Goal: Task Accomplishment & Management: Use online tool/utility

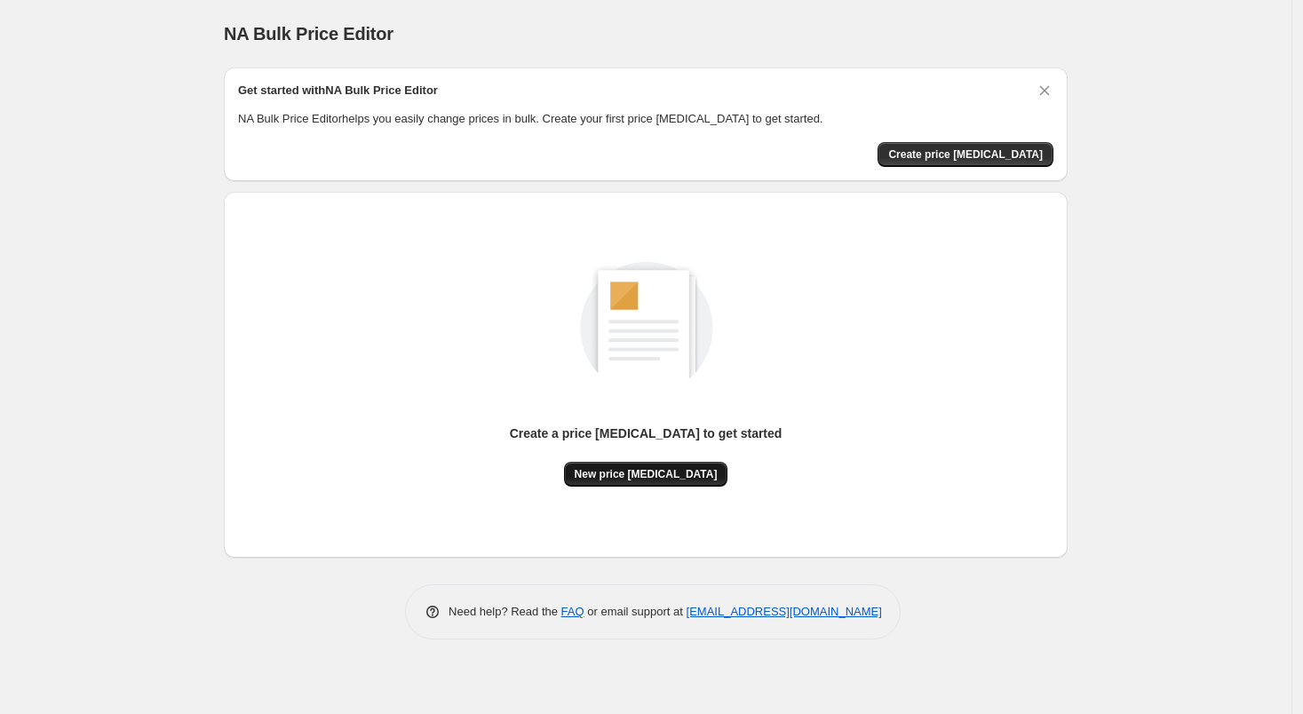
click at [637, 472] on span "New price [MEDICAL_DATA]" at bounding box center [645, 474] width 143 height 14
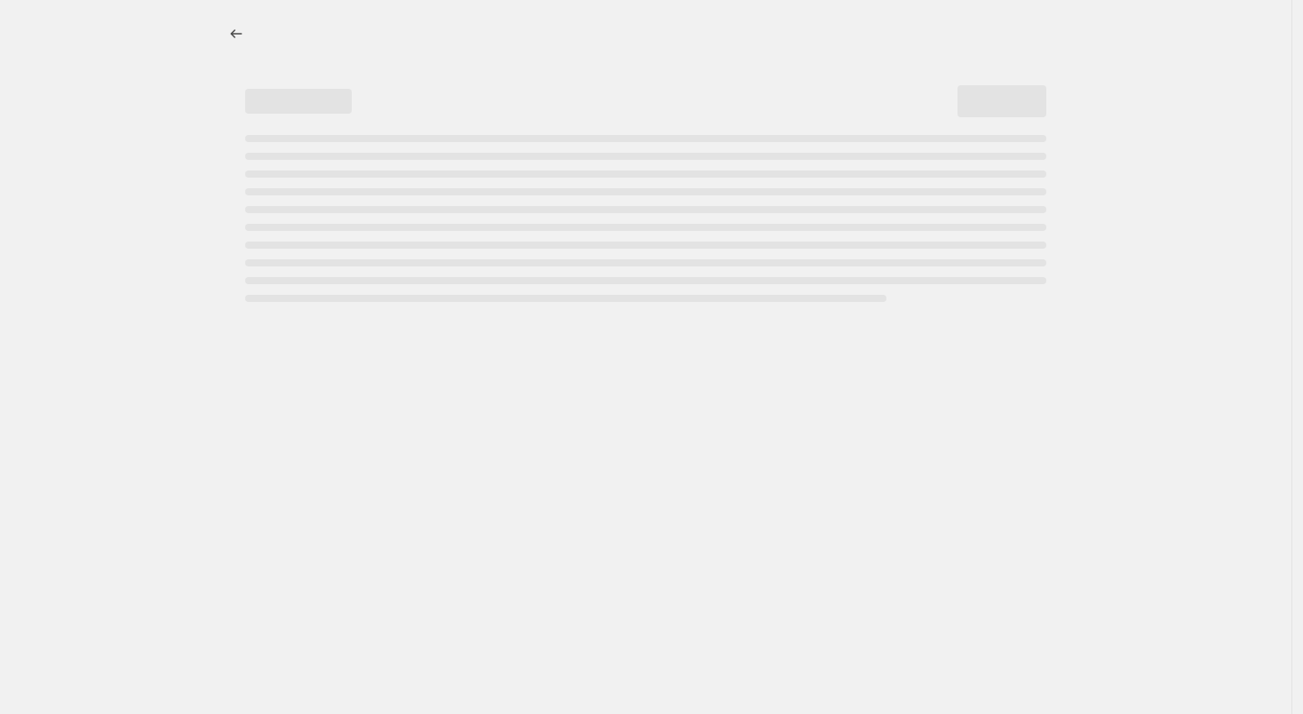
select select "percentage"
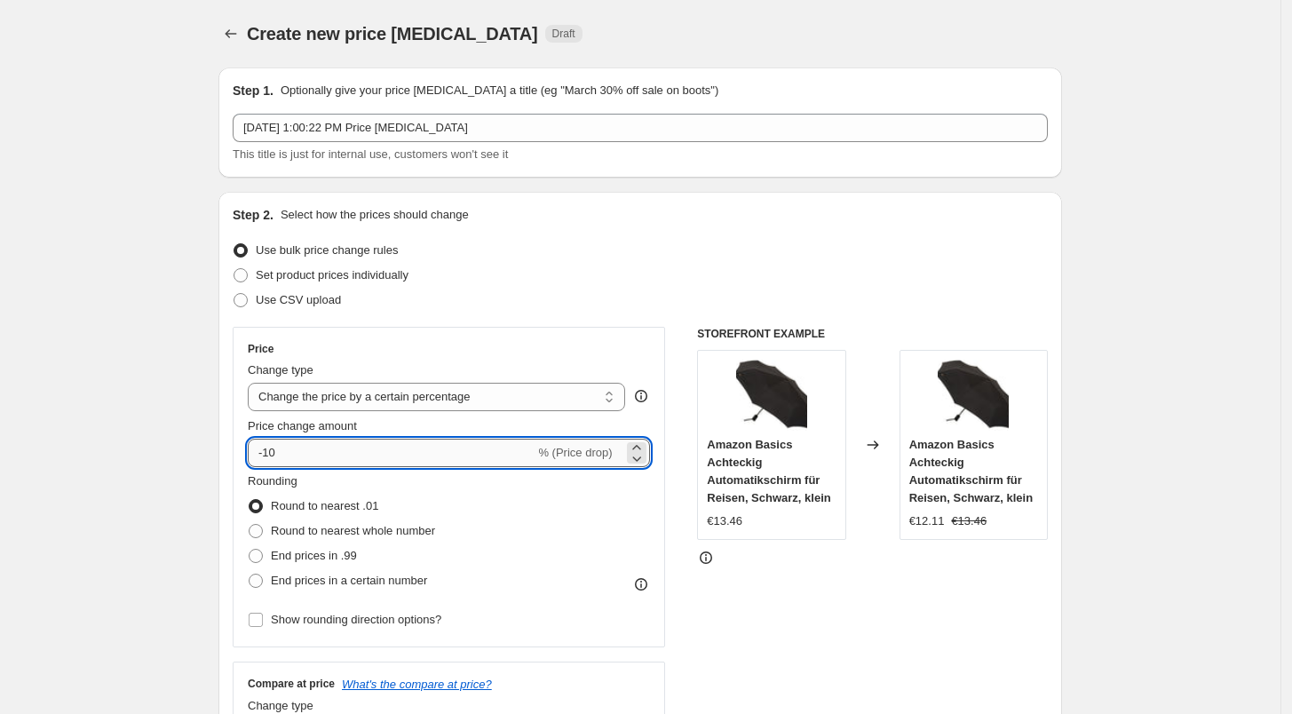
click at [337, 456] on input "-10" at bounding box center [391, 453] width 287 height 28
type input "-1"
type input "-27"
click at [325, 556] on span "End prices in .99" at bounding box center [314, 555] width 86 height 13
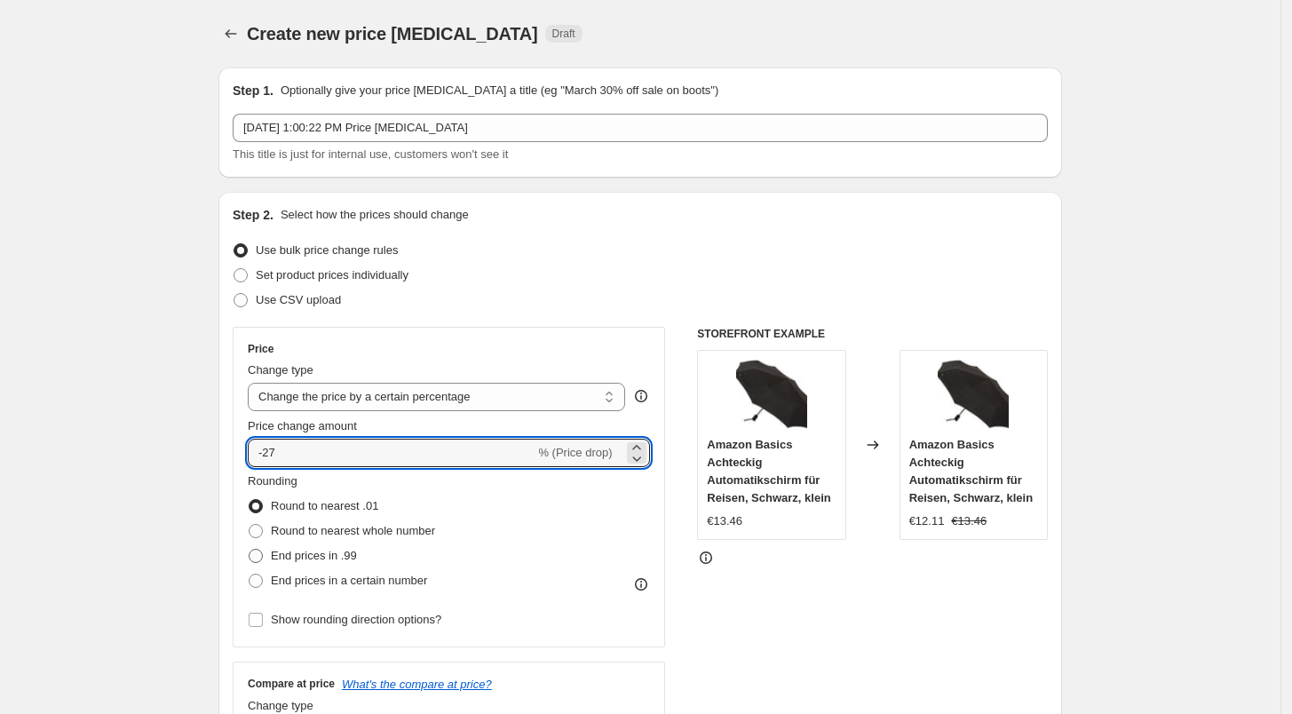
click at [250, 550] on input "End prices in .99" at bounding box center [249, 549] width 1 height 1
radio input "true"
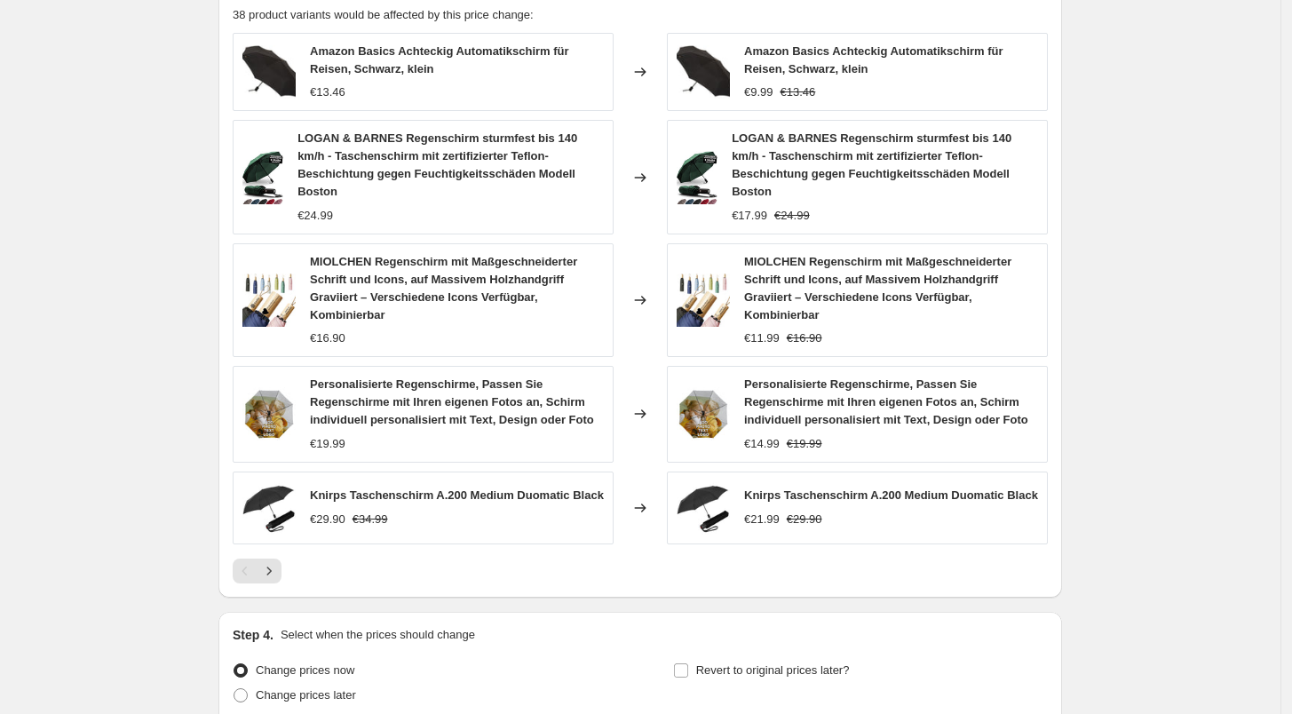
scroll to position [1153, 0]
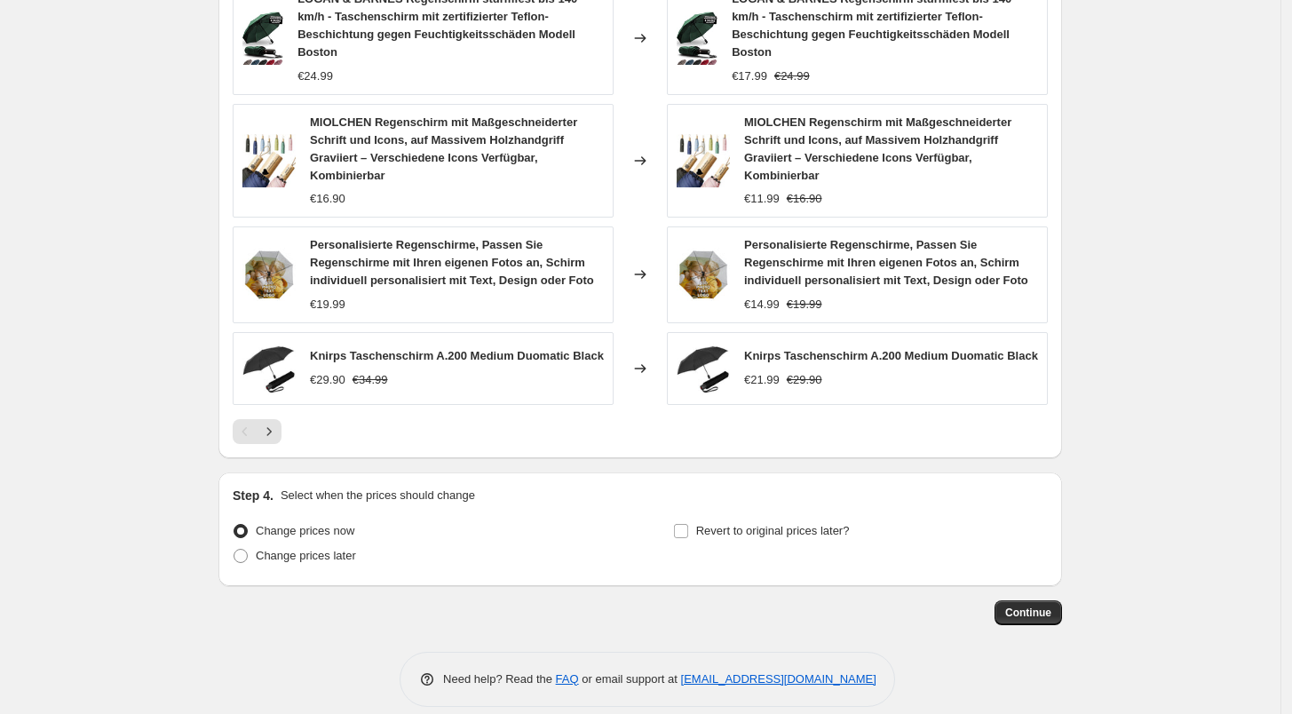
click at [1049, 606] on span "Continue" at bounding box center [1028, 613] width 46 height 14
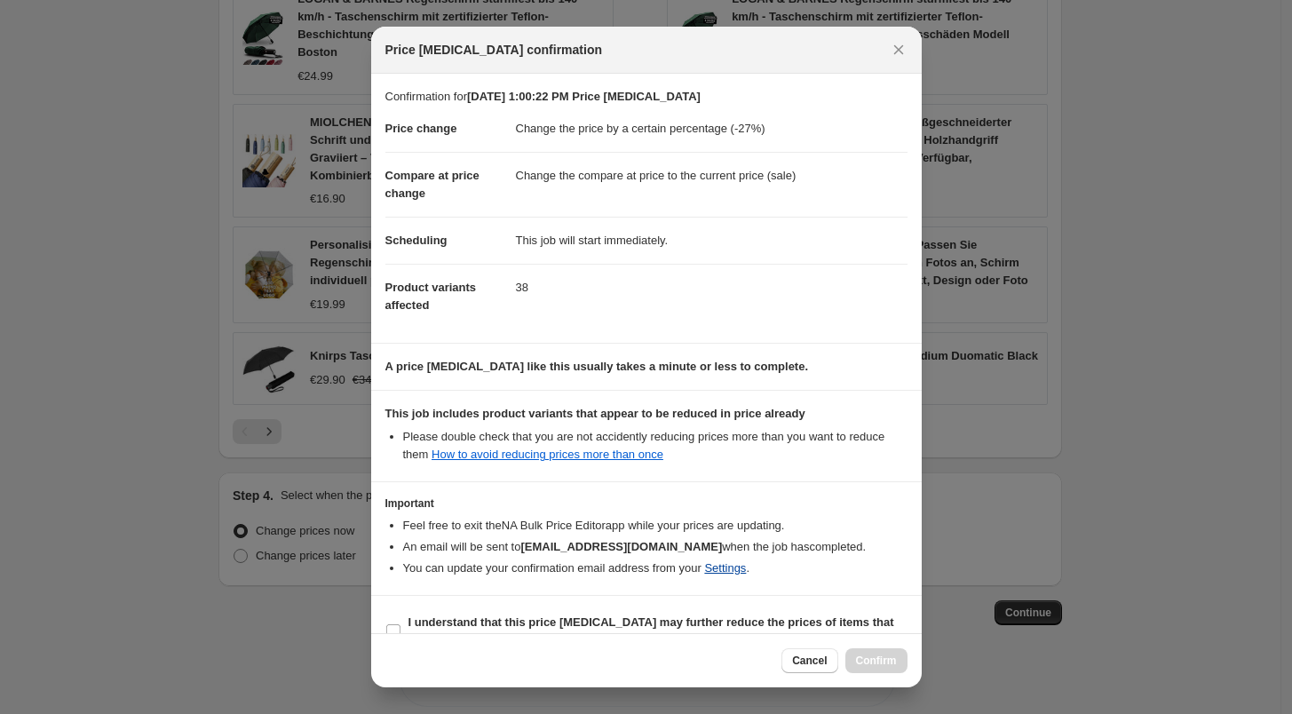
scroll to position [31, 0]
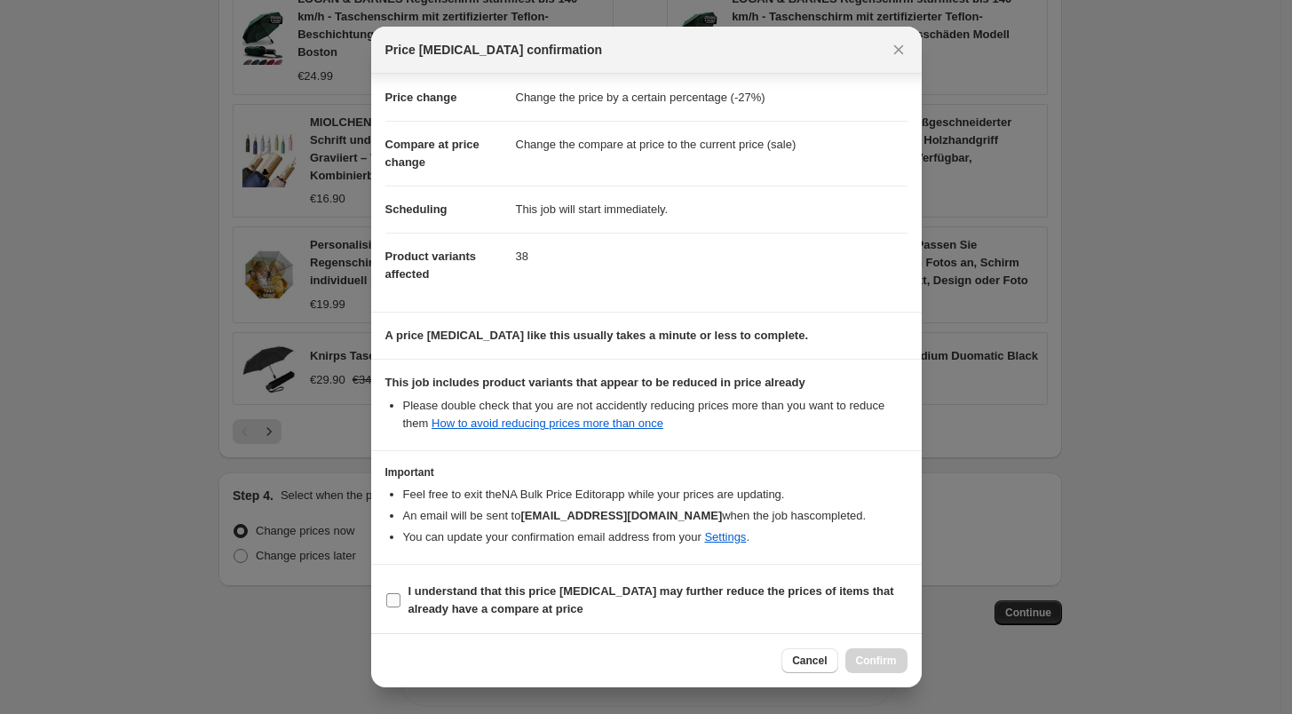
click at [555, 606] on b "I understand that this price [MEDICAL_DATA] may further reduce the prices of it…" at bounding box center [651, 599] width 486 height 31
click at [400, 606] on input "I understand that this price [MEDICAL_DATA] may further reduce the prices of it…" at bounding box center [393, 600] width 14 height 14
checkbox input "true"
click at [876, 668] on span "Confirm" at bounding box center [876, 661] width 41 height 14
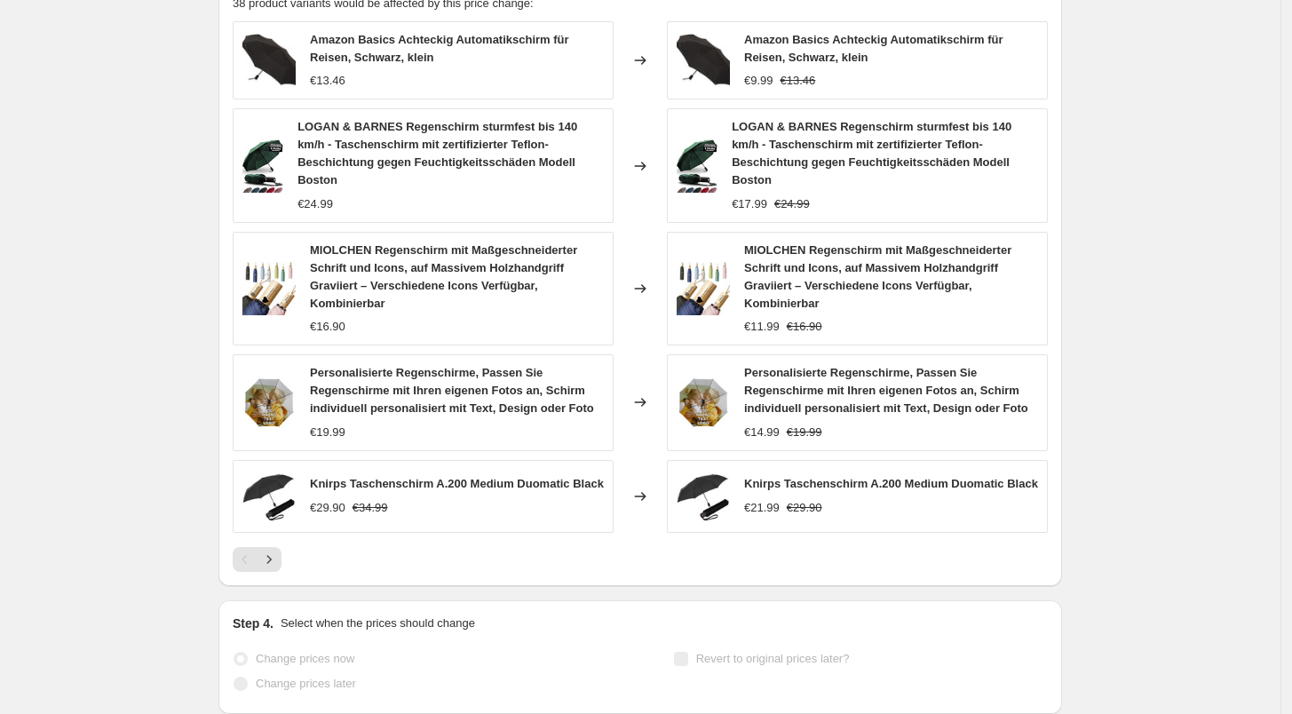
scroll to position [1200, 0]
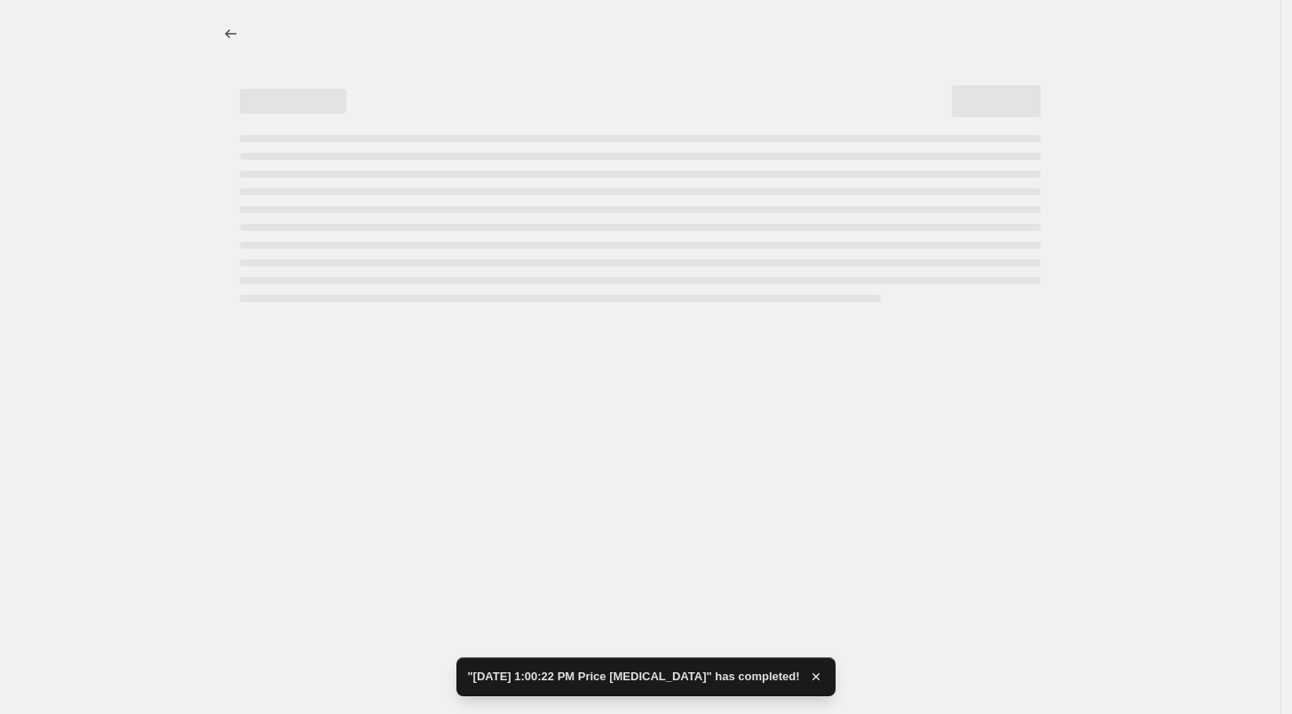
select select "percentage"
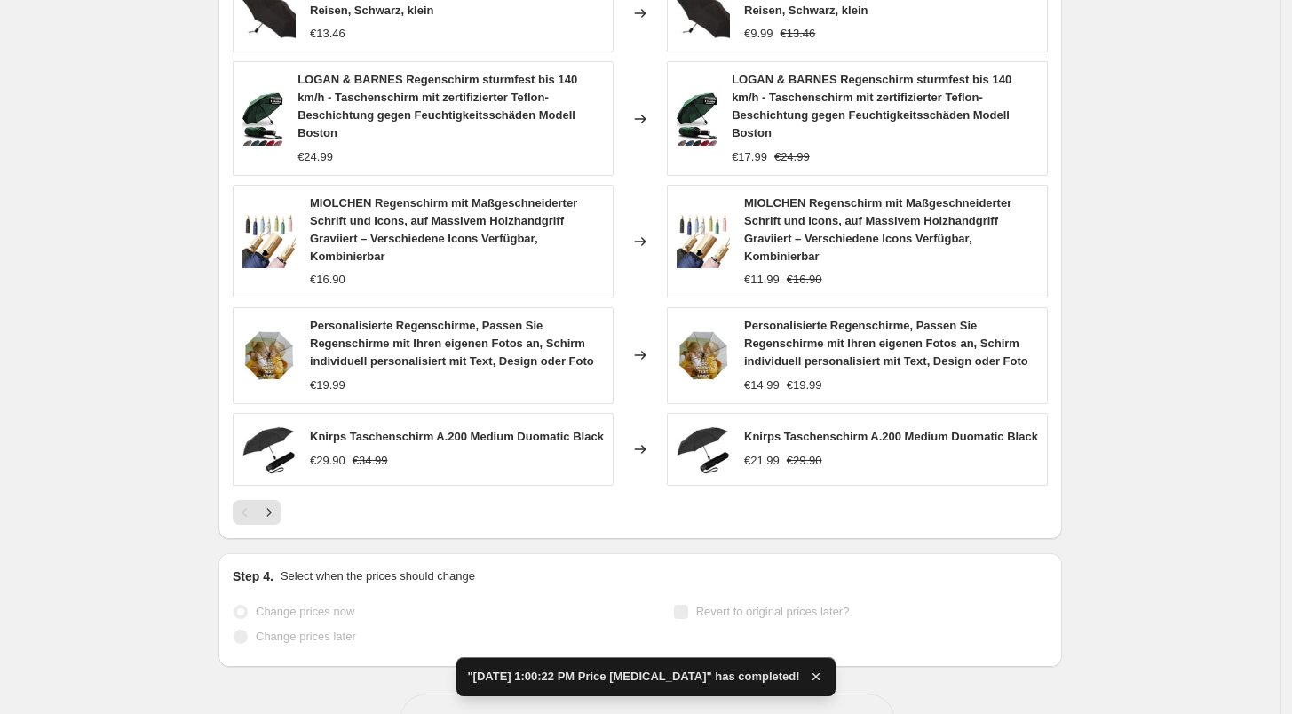
scroll to position [0, 0]
